Goal: Task Accomplishment & Management: Manage account settings

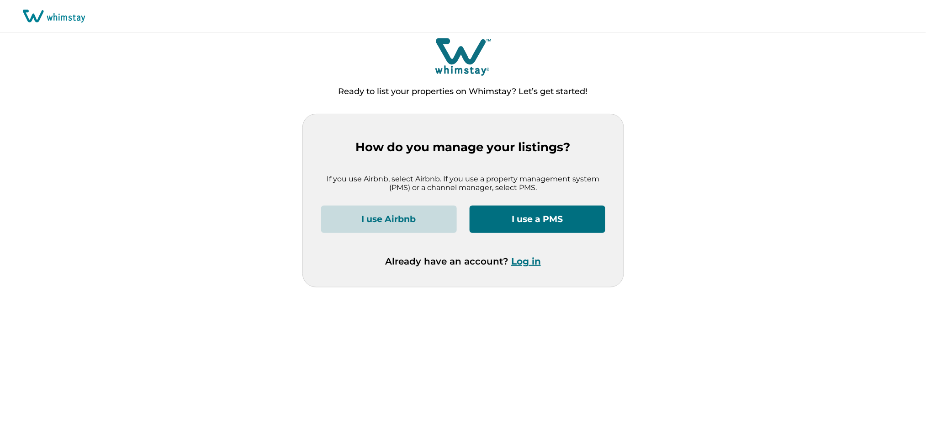
click at [529, 261] on button "Log in" at bounding box center [526, 261] width 30 height 11
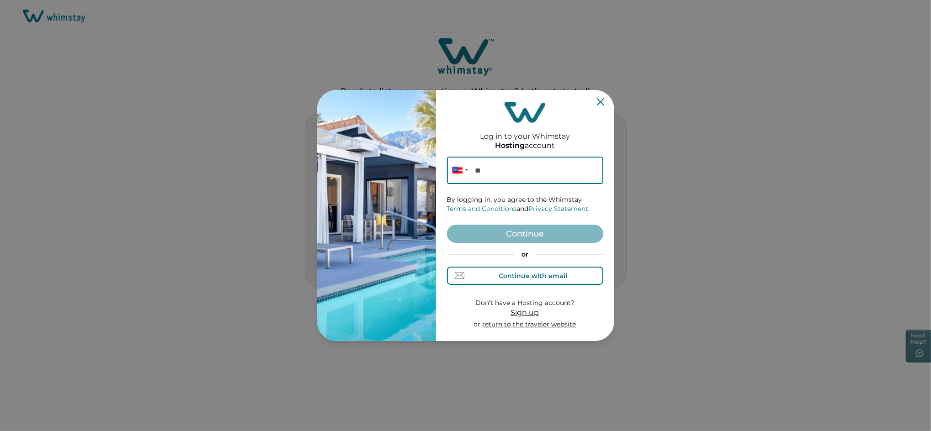
click at [521, 269] on button "Continue with email" at bounding box center [525, 276] width 156 height 18
click at [493, 173] on input at bounding box center [525, 170] width 156 height 27
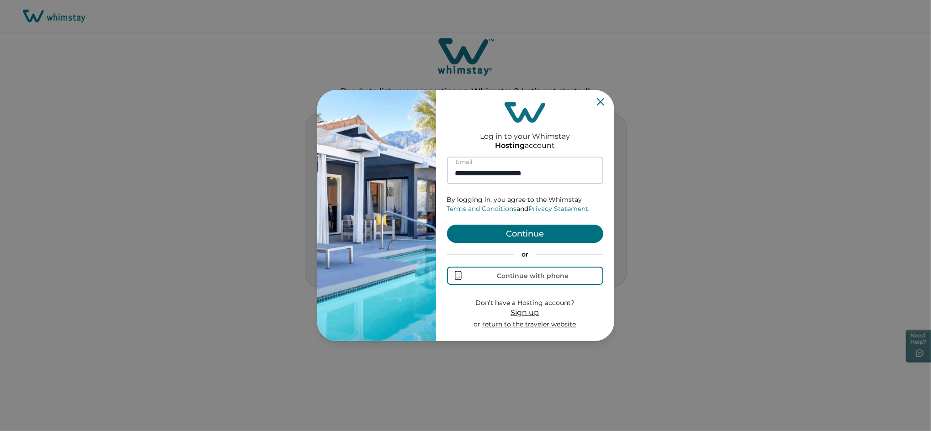
click at [447, 225] on button "Continue" at bounding box center [525, 234] width 156 height 18
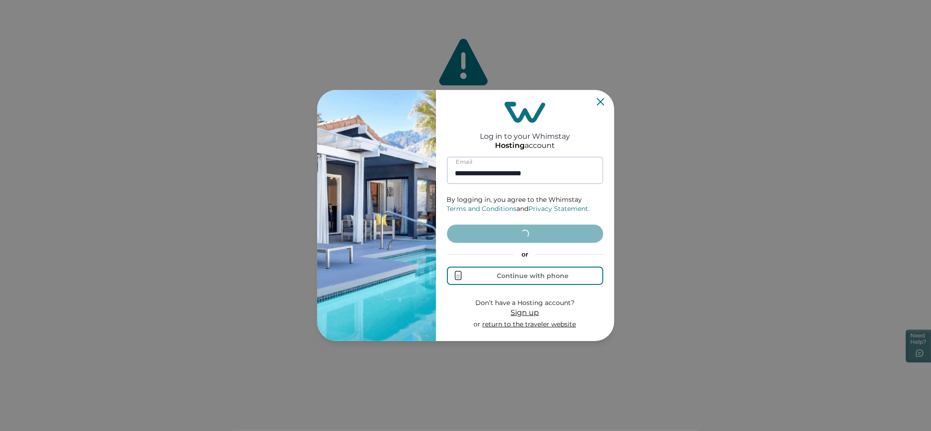
type input "**********"
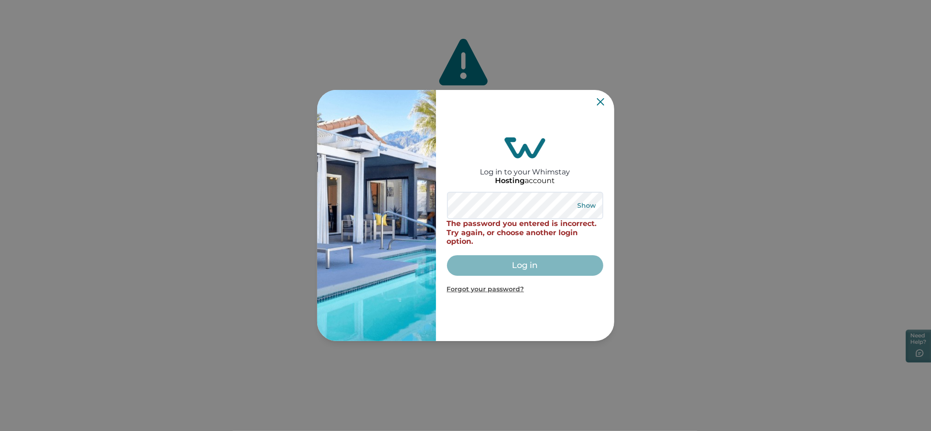
click at [593, 202] on button "Show" at bounding box center [586, 205] width 33 height 13
click at [320, 185] on div "Log in to your Whimstay Hosting account Hide The password you entered is incorr…" at bounding box center [465, 215] width 297 height 251
click at [426, 196] on div "Log in to your Whimstay Hosting account Hide The password you entered is incorr…" at bounding box center [465, 215] width 297 height 251
click at [581, 203] on button "Hide" at bounding box center [587, 205] width 30 height 13
click at [589, 204] on button "Show" at bounding box center [586, 205] width 33 height 13
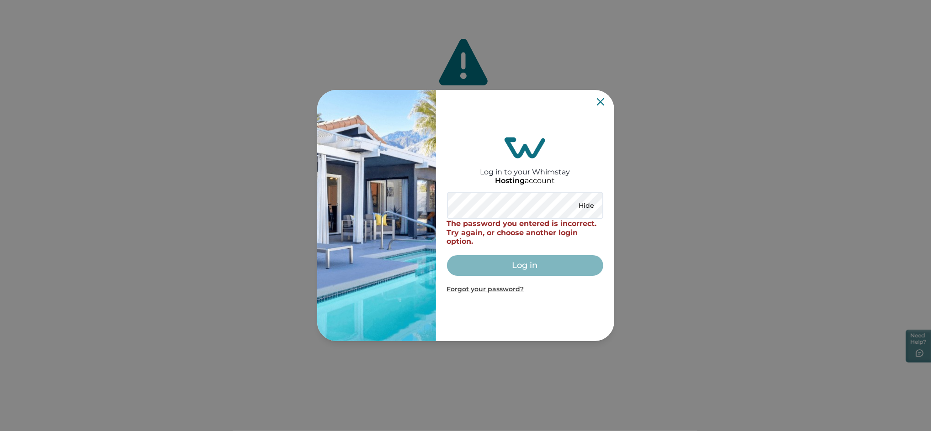
click at [424, 192] on div "Log in to your Whimstay Hosting account Hide The password you entered is incorr…" at bounding box center [465, 215] width 297 height 251
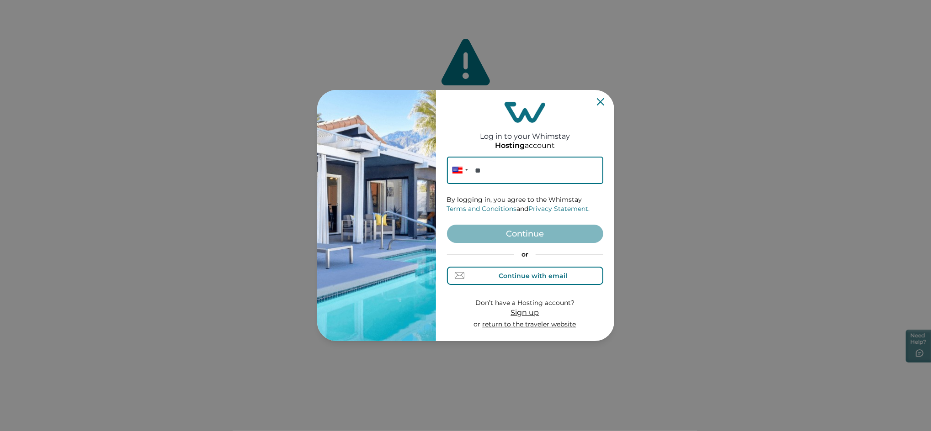
drag, startPoint x: 527, startPoint y: 274, endPoint x: 524, endPoint y: 264, distance: 10.6
click at [527, 274] on div "Continue with email" at bounding box center [533, 275] width 69 height 7
click at [498, 170] on input at bounding box center [525, 170] width 156 height 27
paste input "**********"
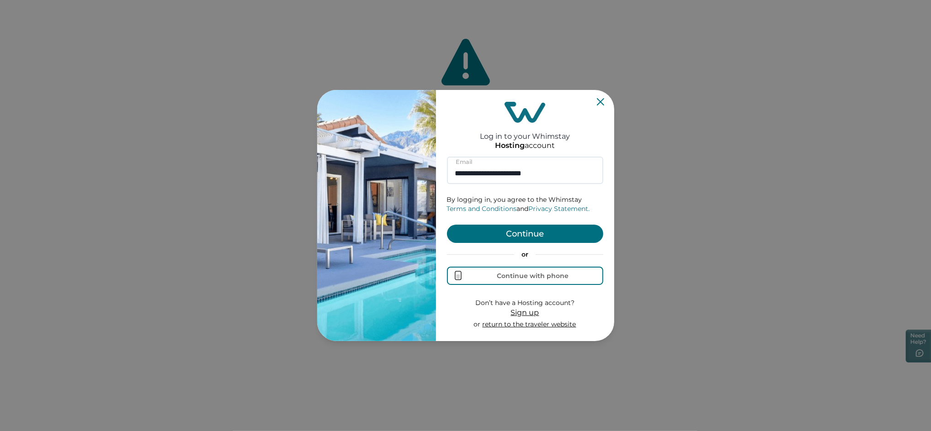
type input "**********"
click at [468, 242] on button "Continue" at bounding box center [525, 234] width 156 height 18
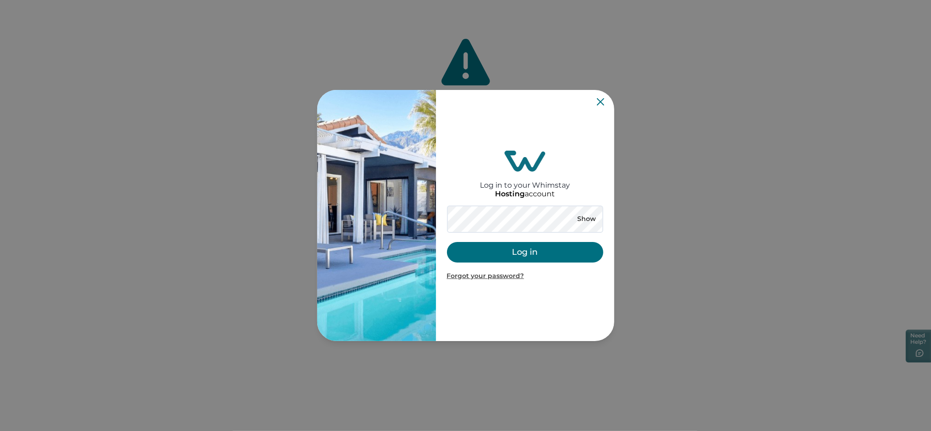
click at [455, 250] on button "Log in" at bounding box center [525, 252] width 156 height 21
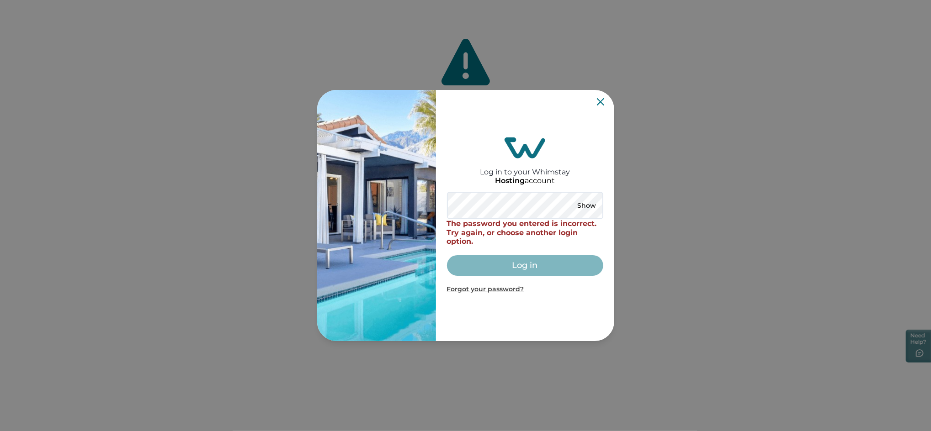
click at [583, 198] on div "Show" at bounding box center [586, 206] width 33 height 18
click at [589, 208] on button "Show" at bounding box center [586, 205] width 33 height 13
click at [259, 203] on div "Log in to your Whimstay Hosting account Hide The password you entered is incorr…" at bounding box center [465, 215] width 931 height 431
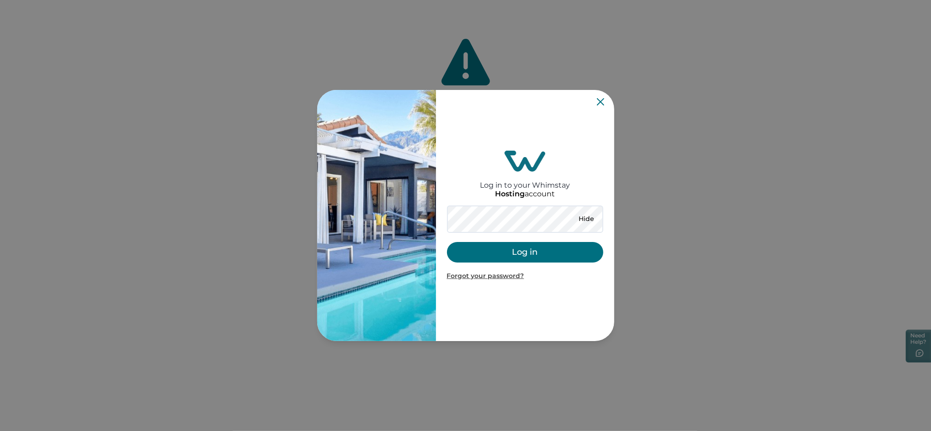
click at [531, 242] on button "Log in" at bounding box center [525, 252] width 156 height 21
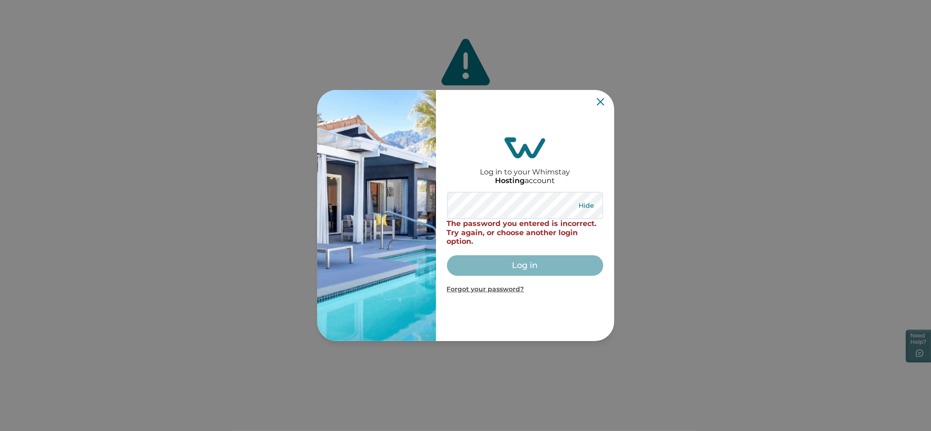
click at [588, 203] on button "Hide" at bounding box center [587, 205] width 30 height 13
click at [588, 203] on button "Show" at bounding box center [586, 205] width 33 height 13
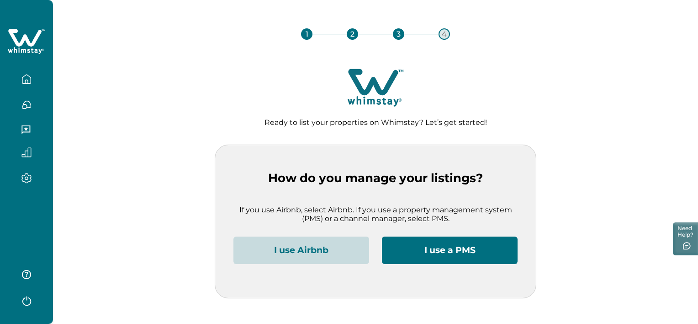
click at [31, 302] on icon "button" at bounding box center [26, 301] width 9 height 10
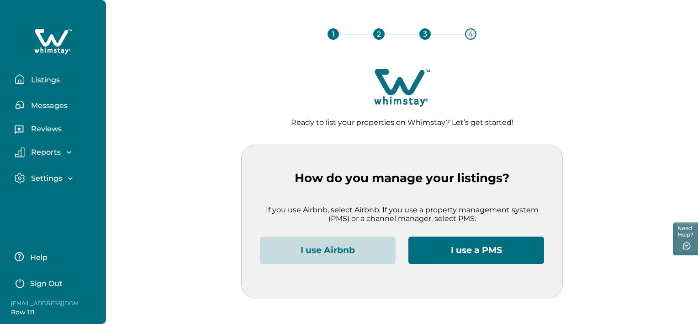
click at [48, 282] on p "Sign Out" at bounding box center [46, 283] width 32 height 9
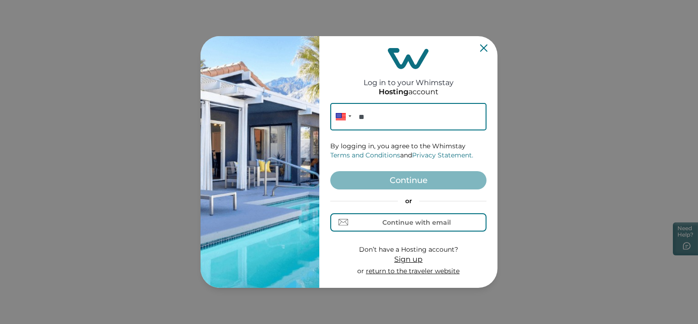
click at [154, 214] on div "Log in to your Whimstay Hosting account Phone ** By logging in, you agree to th…" at bounding box center [349, 162] width 698 height 324
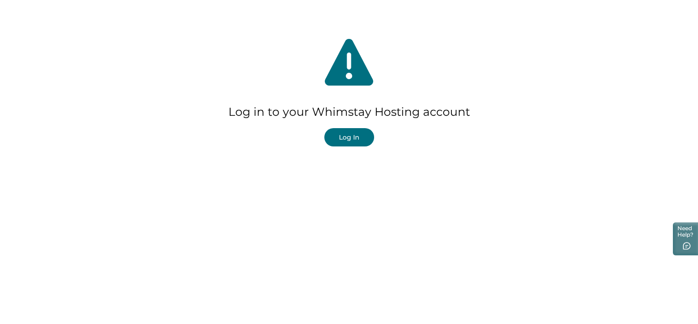
click at [340, 143] on button "Log In" at bounding box center [349, 137] width 50 height 18
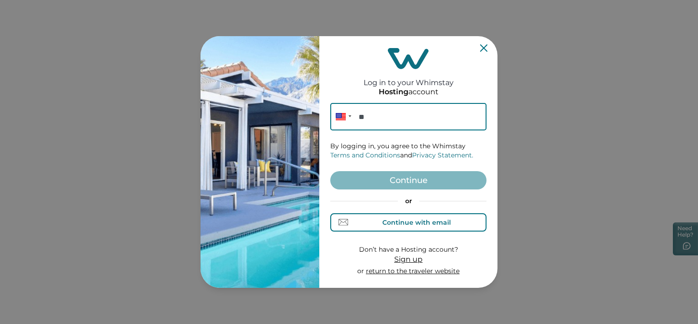
click at [394, 226] on div "Continue with email" at bounding box center [409, 222] width 85 height 10
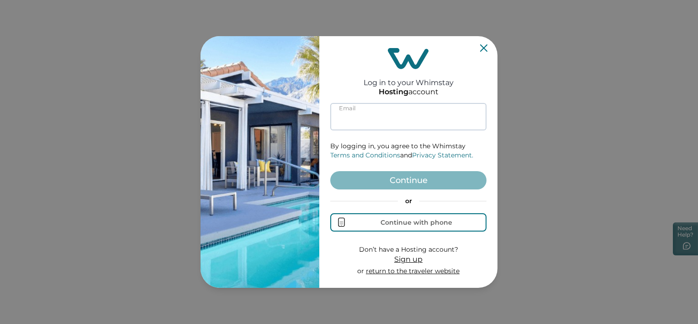
click at [383, 124] on input at bounding box center [408, 116] width 156 height 27
type input "**********"
click at [330, 171] on button "Continue" at bounding box center [408, 180] width 156 height 18
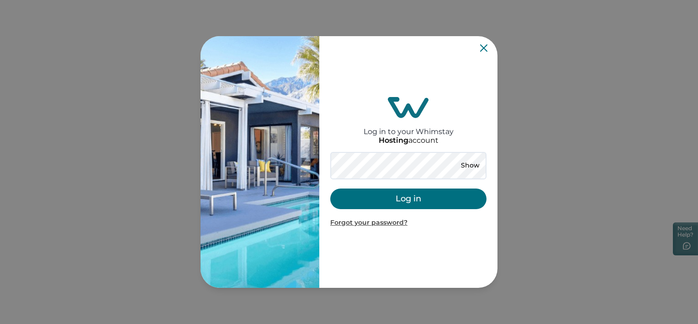
click at [337, 198] on button "Log in" at bounding box center [408, 198] width 156 height 21
